Goal: Transaction & Acquisition: Purchase product/service

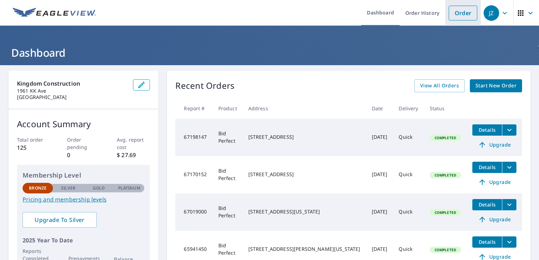
click at [453, 16] on link "Order" at bounding box center [462, 13] width 29 height 15
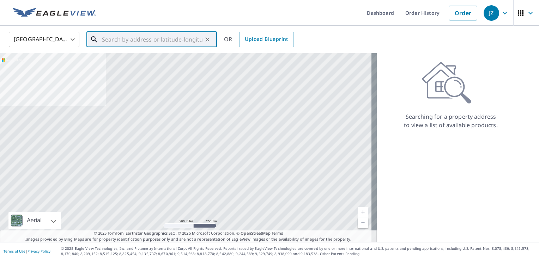
click at [130, 36] on input "text" at bounding box center [152, 40] width 100 height 20
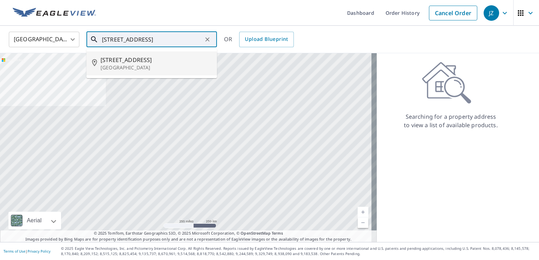
click at [135, 64] on p "[GEOGRAPHIC_DATA]" at bounding box center [155, 67] width 111 height 7
type input "[STREET_ADDRESS]"
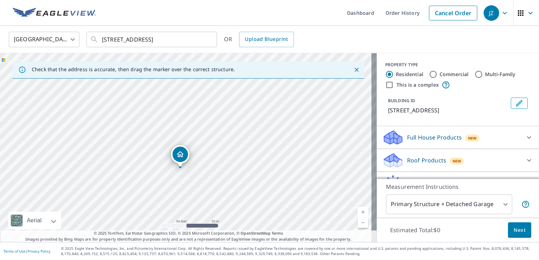
drag, startPoint x: 91, startPoint y: 158, endPoint x: 226, endPoint y: 63, distance: 164.8
click at [226, 63] on div "Check that the address is accurate, then drag the marker over the correct struc…" at bounding box center [188, 147] width 376 height 189
click at [219, 102] on div "[STREET_ADDRESS]" at bounding box center [188, 147] width 376 height 189
drag, startPoint x: 158, startPoint y: 180, endPoint x: 164, endPoint y: 149, distance: 32.2
click at [164, 149] on div "[STREET_ADDRESS]" at bounding box center [188, 147] width 376 height 189
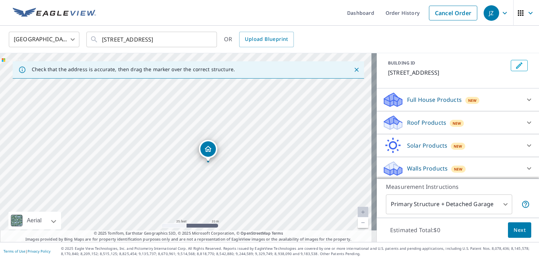
scroll to position [38, 0]
click at [425, 122] on p "Roof Products" at bounding box center [426, 122] width 39 height 8
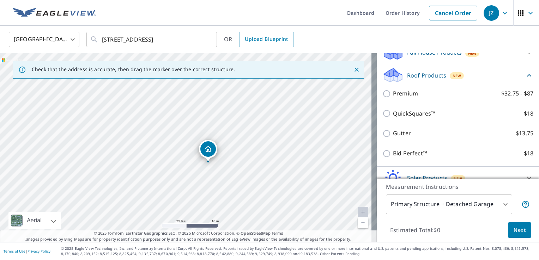
scroll to position [109, 0]
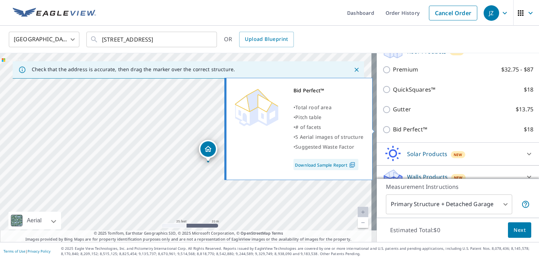
click at [382, 130] on input "Bid Perfect™ $18" at bounding box center [387, 129] width 11 height 8
checkbox input "true"
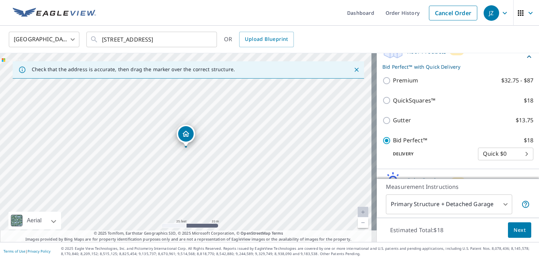
click at [516, 228] on span "Next" at bounding box center [519, 230] width 12 height 9
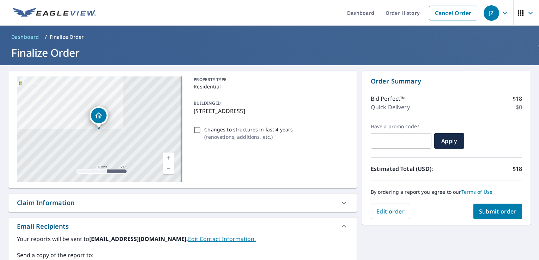
click at [203, 240] on link "Edit Contact Information." at bounding box center [222, 239] width 68 height 8
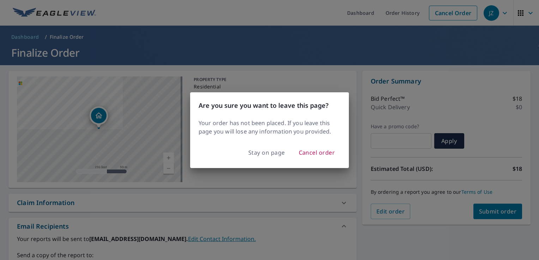
click at [266, 235] on div "Are you sure you want to leave this page? Your order has not been placed. If yo…" at bounding box center [269, 130] width 539 height 260
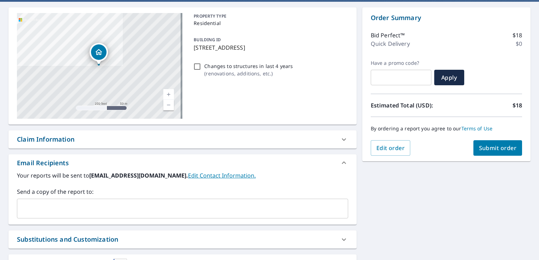
scroll to position [70, 0]
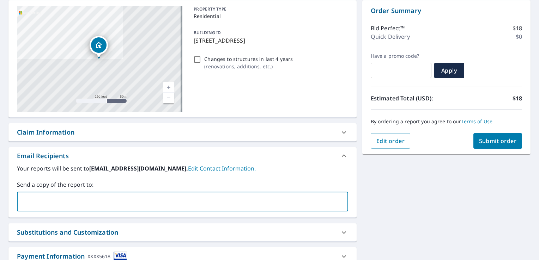
click at [82, 204] on input "text" at bounding box center [177, 201] width 314 height 13
click at [123, 202] on input "[EMAIL_ADDRESS][DOMAIN_NAME]" at bounding box center [177, 201] width 314 height 13
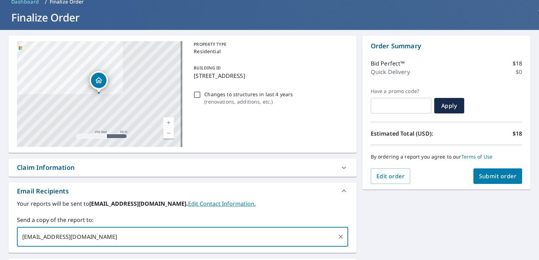
scroll to position [0, 0]
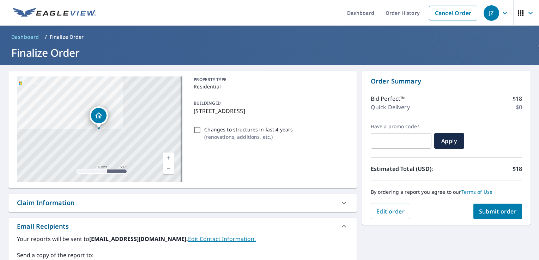
type input "[EMAIL_ADDRESS][DOMAIN_NAME]"
click at [490, 212] on span "Submit order" at bounding box center [498, 212] width 38 height 8
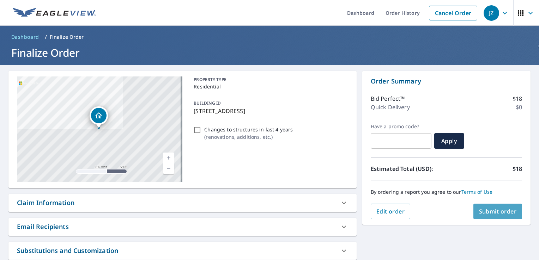
click at [489, 211] on span "Submit order" at bounding box center [498, 212] width 38 height 8
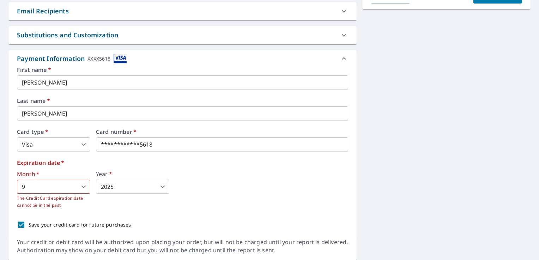
scroll to position [203, 0]
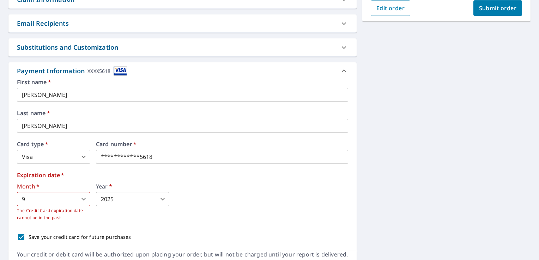
click at [81, 199] on body "JZ JZ Dashboard Order History Cancel Order JZ Dashboard / Finalize Order Finali…" at bounding box center [269, 130] width 539 height 260
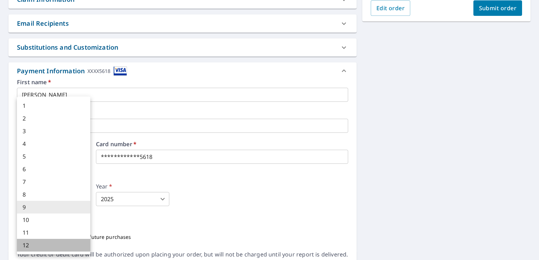
click at [62, 246] on li "12" at bounding box center [53, 245] width 73 height 13
type input "12"
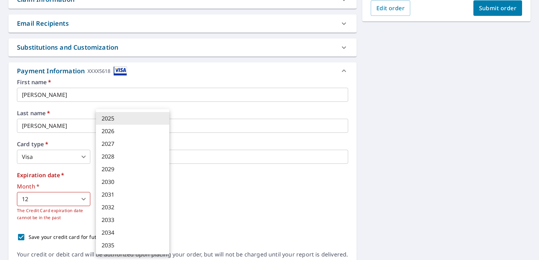
click at [164, 199] on body "JZ JZ Dashboard Order History Cancel Order JZ Dashboard / Finalize Order Finali…" at bounding box center [269, 130] width 539 height 260
click at [144, 146] on li "2027" at bounding box center [132, 143] width 73 height 13
type input "2027"
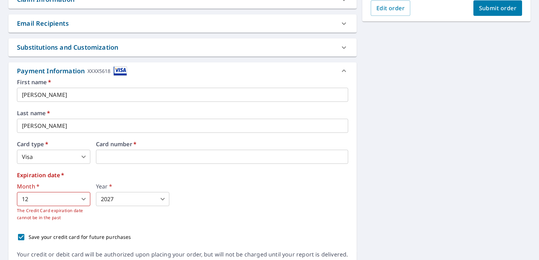
click at [70, 129] on input "[PERSON_NAME]" at bounding box center [182, 126] width 331 height 14
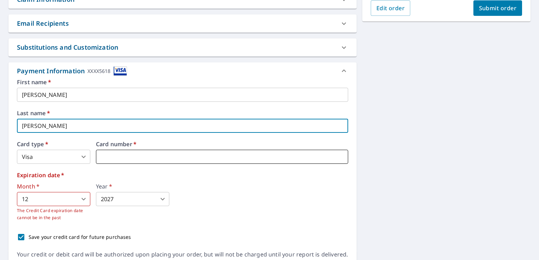
click at [156, 161] on iframe at bounding box center [222, 157] width 252 height 14
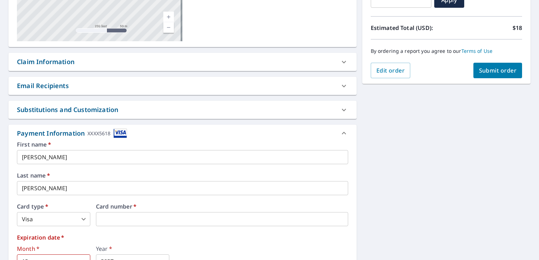
scroll to position [98, 0]
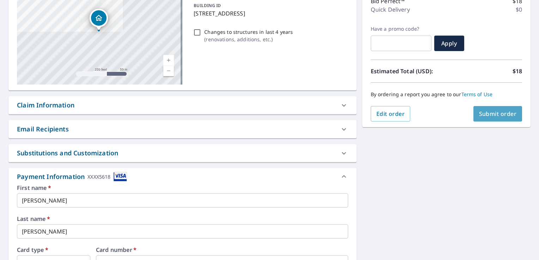
click at [496, 115] on span "Submit order" at bounding box center [498, 114] width 38 height 8
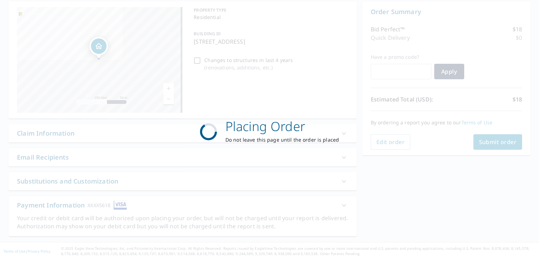
scroll to position [69, 0]
